Goal: Book appointment/travel/reservation

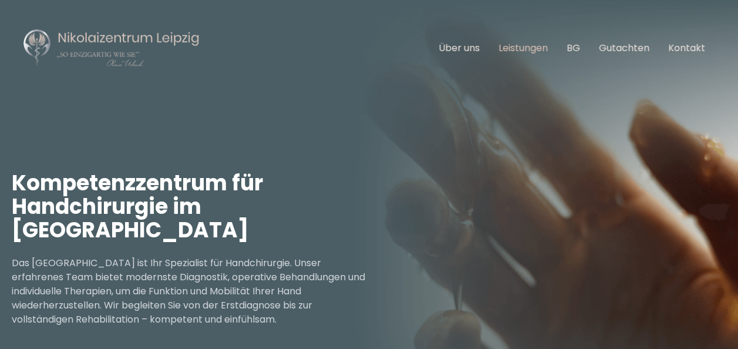
click at [513, 47] on link "Leistungen" at bounding box center [522, 48] width 49 height 14
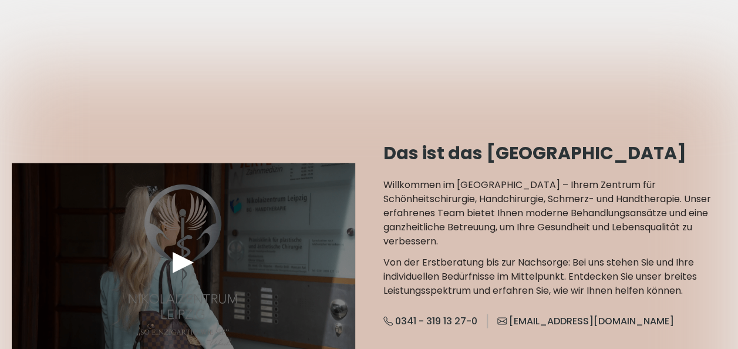
scroll to position [1079, 0]
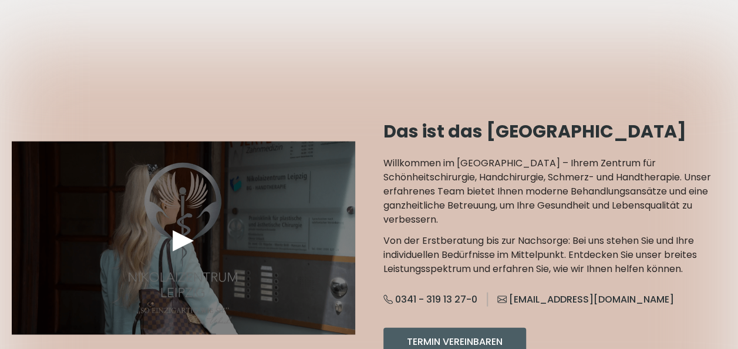
click at [160, 204] on div "►" at bounding box center [183, 237] width 343 height 193
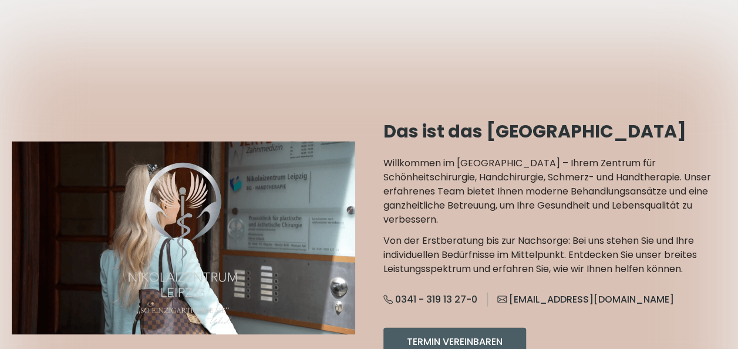
click at [333, 316] on div at bounding box center [369, 237] width 738 height 385
click at [318, 299] on video "Your browser does not support the video tag." at bounding box center [183, 237] width 343 height 193
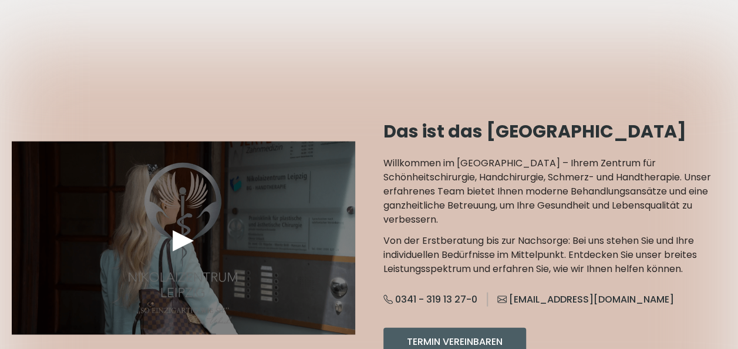
click at [318, 299] on div "►" at bounding box center [183, 237] width 343 height 193
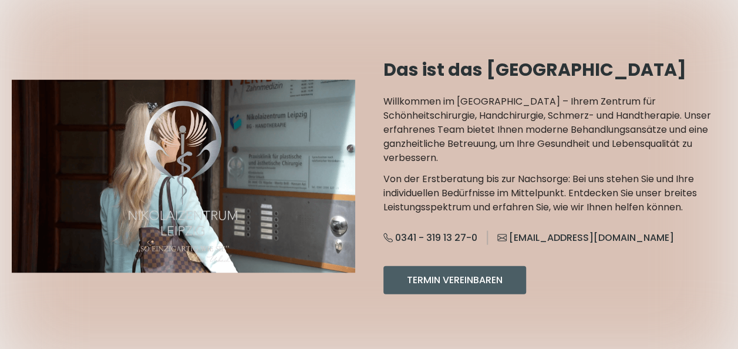
scroll to position [1197, 0]
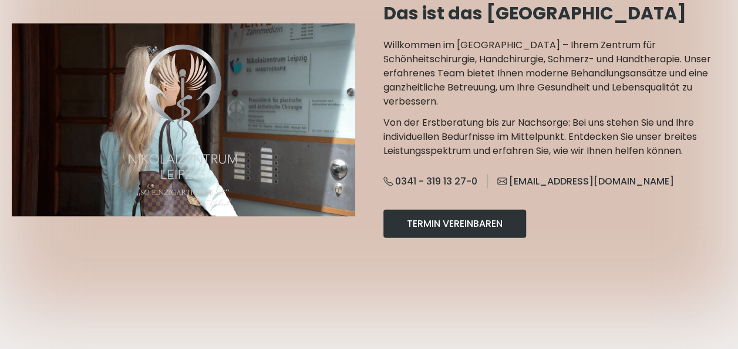
click at [414, 210] on button "Termin Vereinbaren" at bounding box center [454, 224] width 143 height 28
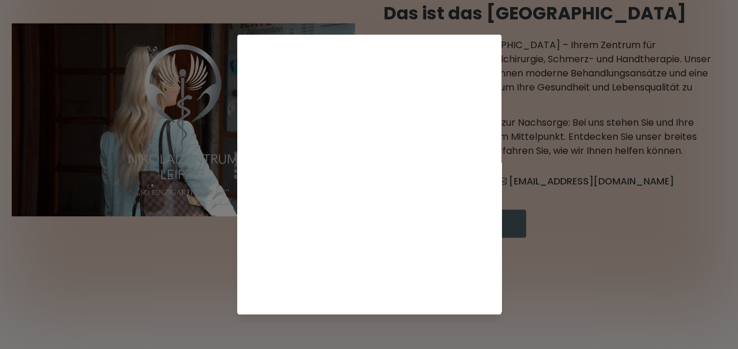
scroll to position [293, 0]
click at [526, 261] on div "Terminkalender wird geladen ..." at bounding box center [369, 174] width 738 height 349
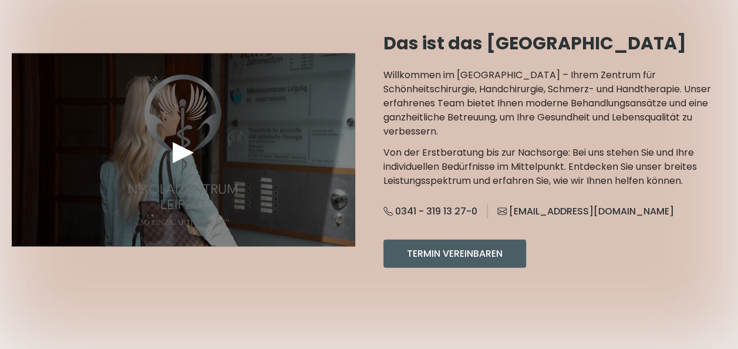
scroll to position [1174, 0]
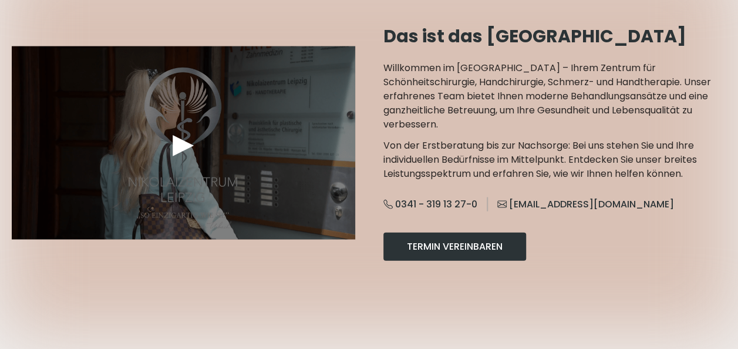
click at [463, 232] on button "Termin Vereinbaren" at bounding box center [454, 246] width 143 height 28
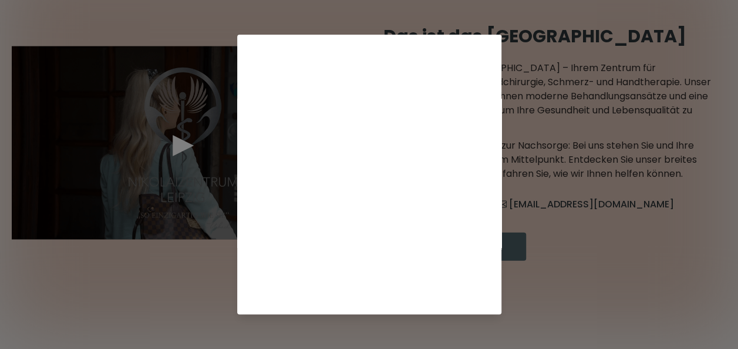
scroll to position [293, 0]
click at [237, 276] on div "Terminkalender wird geladen ..." at bounding box center [369, 174] width 264 height 279
click at [216, 275] on div "Terminkalender wird geladen ..." at bounding box center [369, 174] width 738 height 349
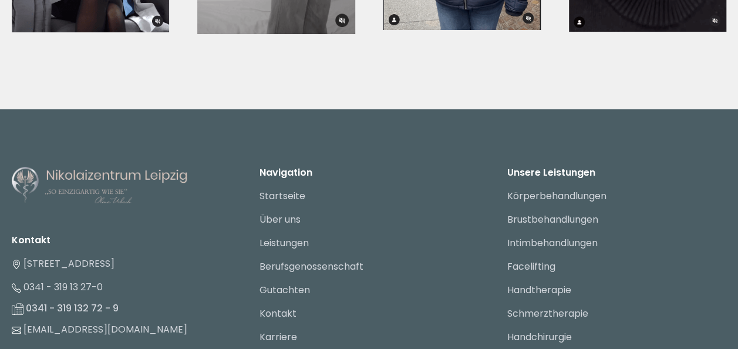
scroll to position [4520, 0]
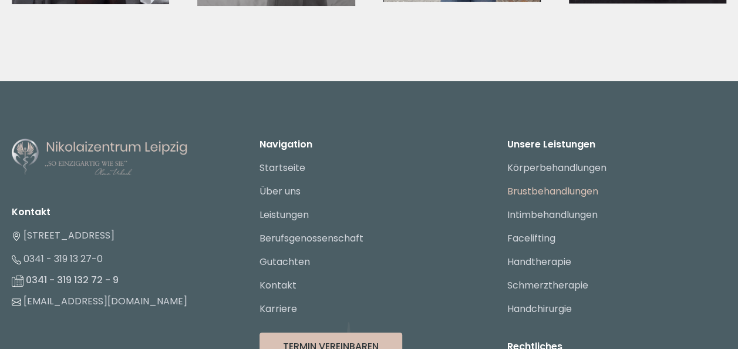
click at [559, 184] on link "Brustbehandlungen" at bounding box center [552, 191] width 91 height 14
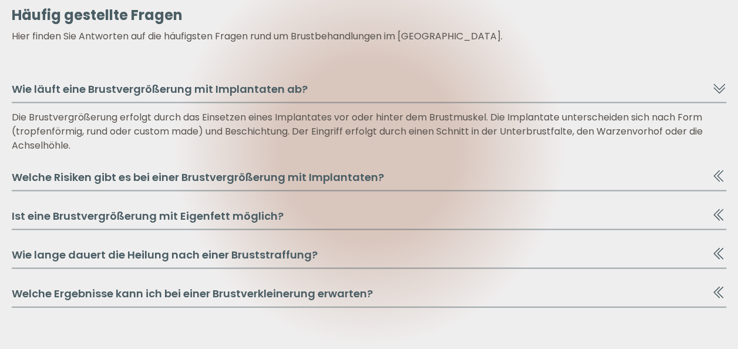
scroll to position [3333, 0]
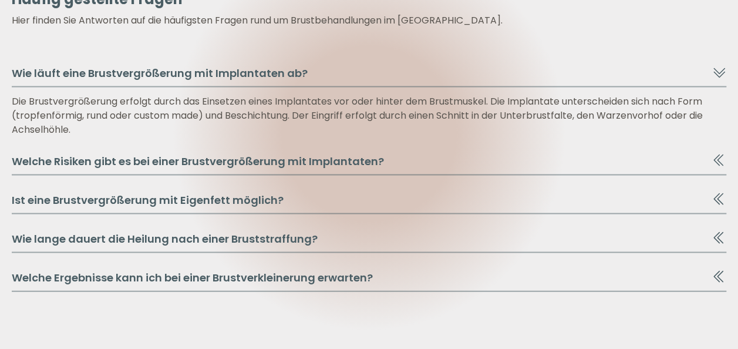
click at [378, 281] on button "Welche Ergebnisse kann ich bei einer Brustverkleinerung erwarten?" at bounding box center [369, 280] width 714 height 22
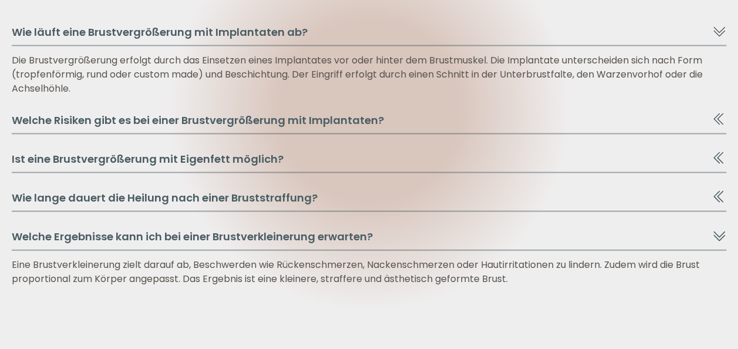
scroll to position [3391, 0]
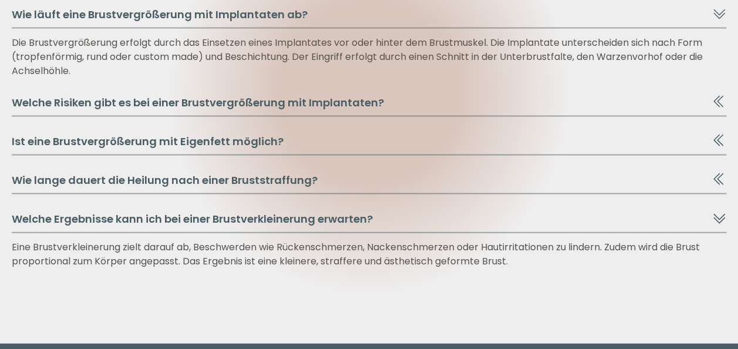
drag, startPoint x: 521, startPoint y: 258, endPoint x: 382, endPoint y: 238, distance: 141.2
click at [382, 238] on div "Welche Ergebnisse kann ich bei einer Brustverkleinerung erwarten? Eine Brustver…" at bounding box center [369, 240] width 714 height 58
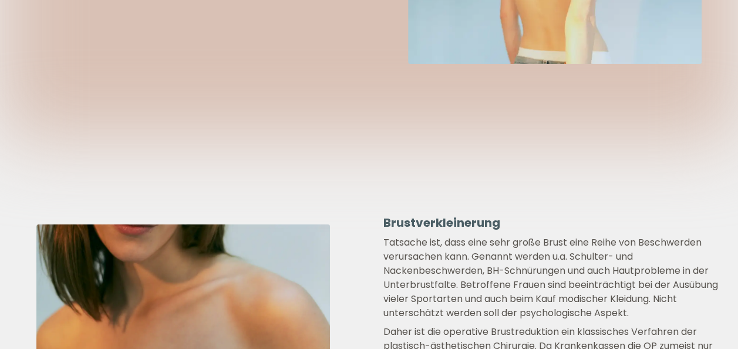
scroll to position [0, 0]
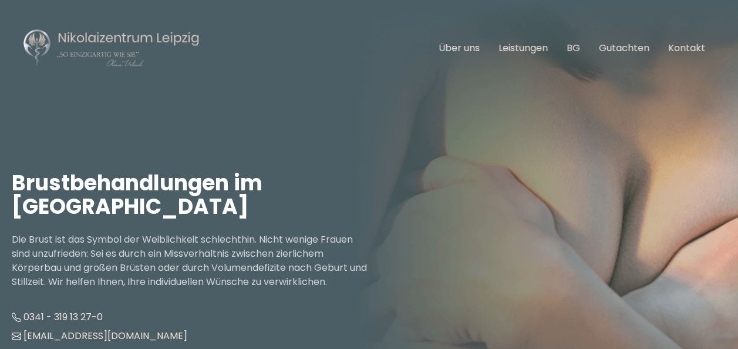
click at [103, 33] on img at bounding box center [111, 48] width 176 height 40
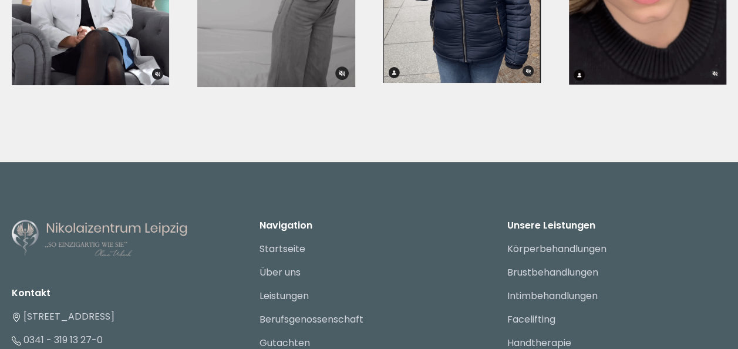
scroll to position [4614, 0]
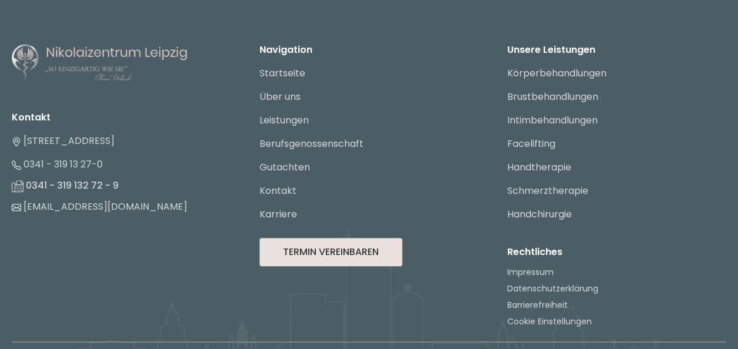
click at [363, 238] on button "Termin Vereinbaren" at bounding box center [330, 252] width 143 height 28
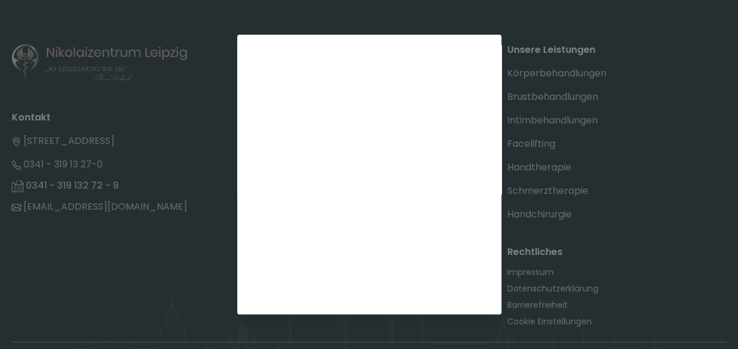
scroll to position [293, 0]
click at [536, 119] on div "Terminkalender wird geladen ..." at bounding box center [369, 174] width 738 height 349
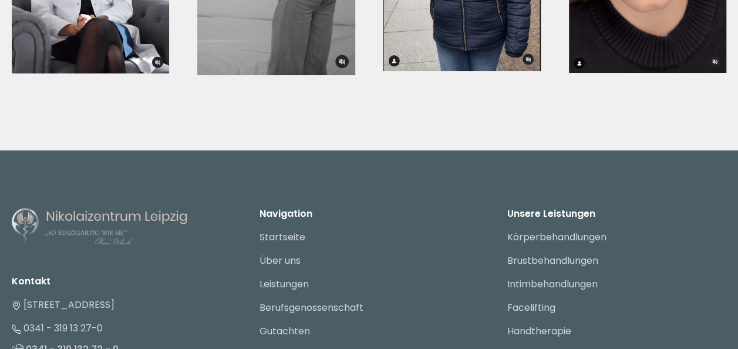
scroll to position [4438, 0]
